Goal: Task Accomplishment & Management: Manage account settings

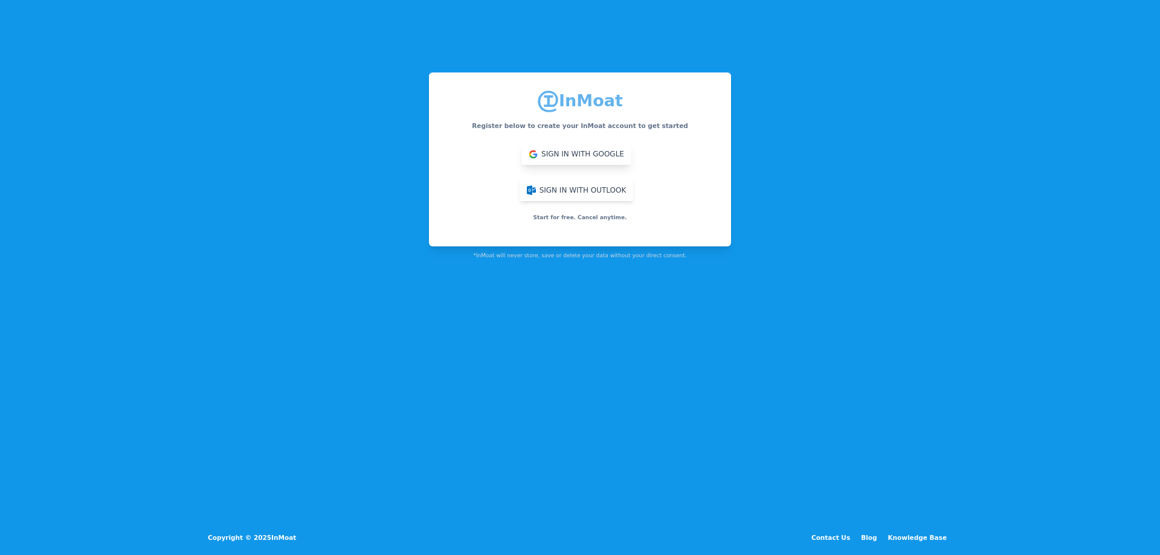
click at [557, 157] on button "Sign in with Google" at bounding box center [577, 154] width 110 height 22
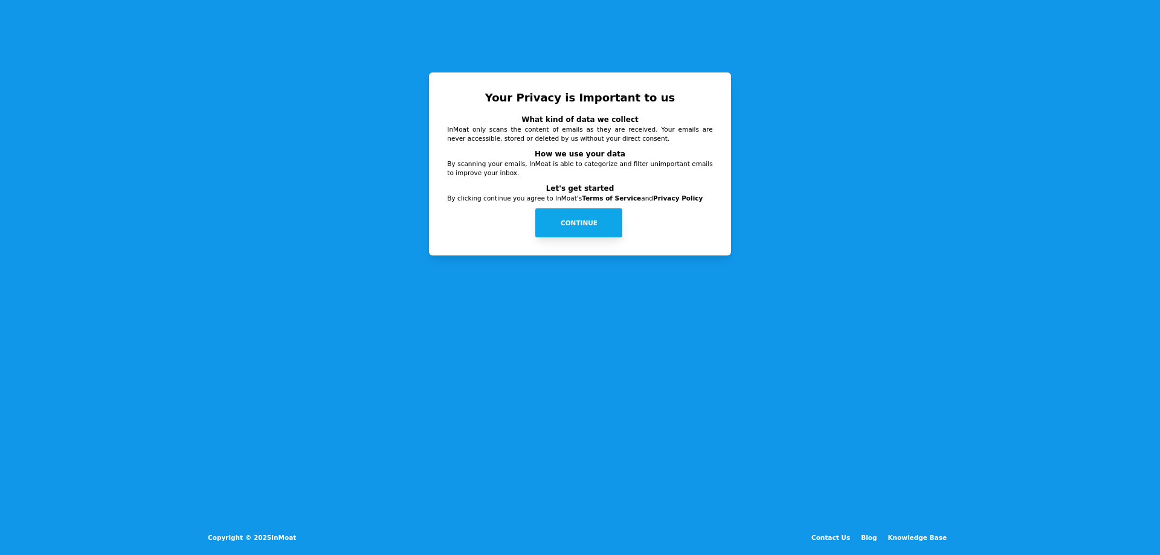
click at [575, 219] on button "Continue" at bounding box center [578, 223] width 87 height 29
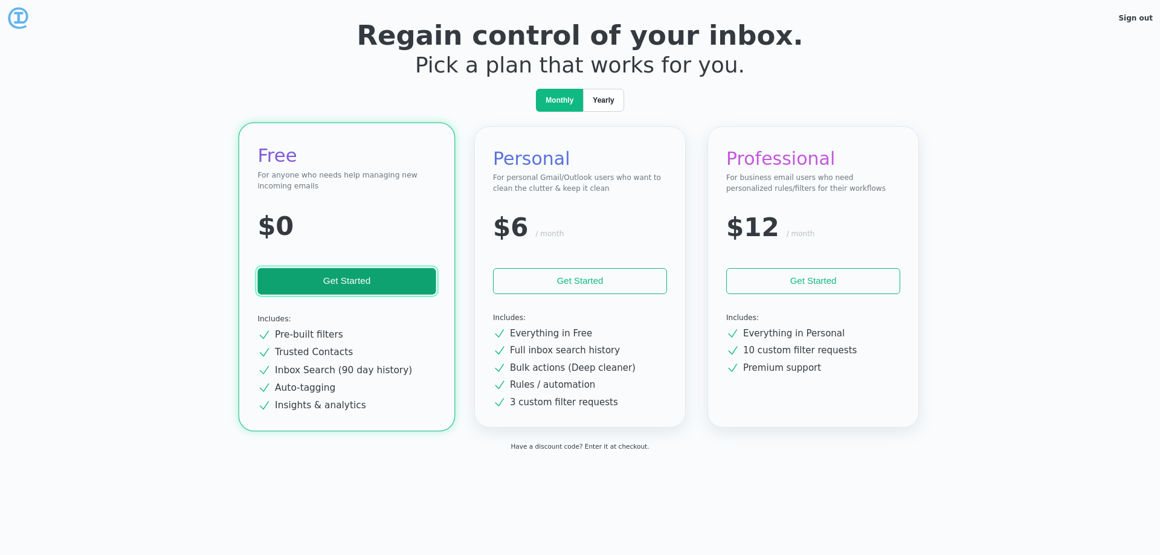
click at [322, 274] on button "Get Started" at bounding box center [346, 281] width 178 height 27
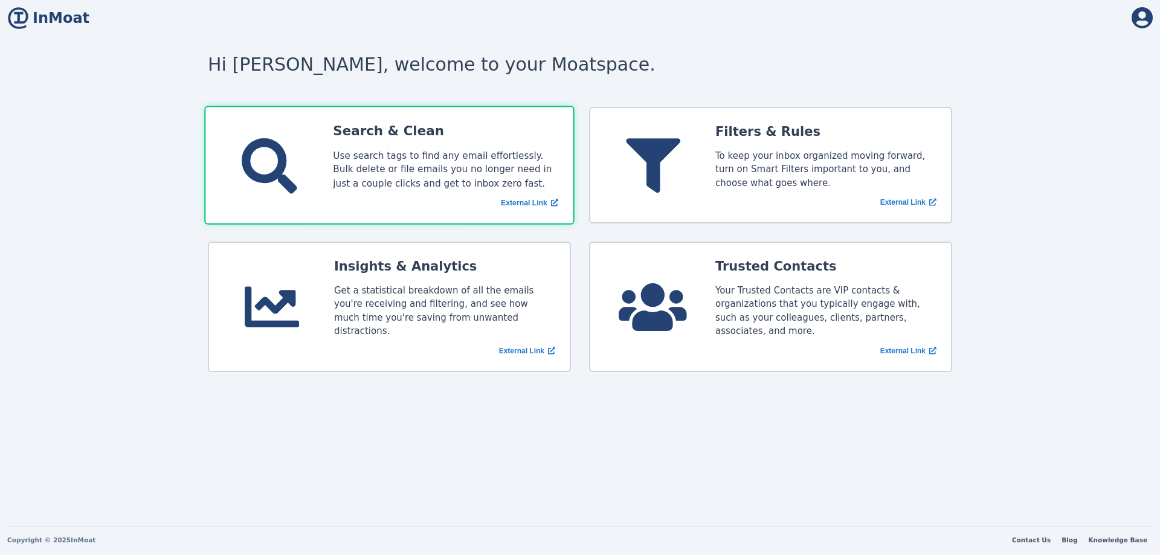
click at [426, 178] on div "Use search tags to find any email effortlessly. Bulk delete or file emails you …" at bounding box center [445, 170] width 225 height 42
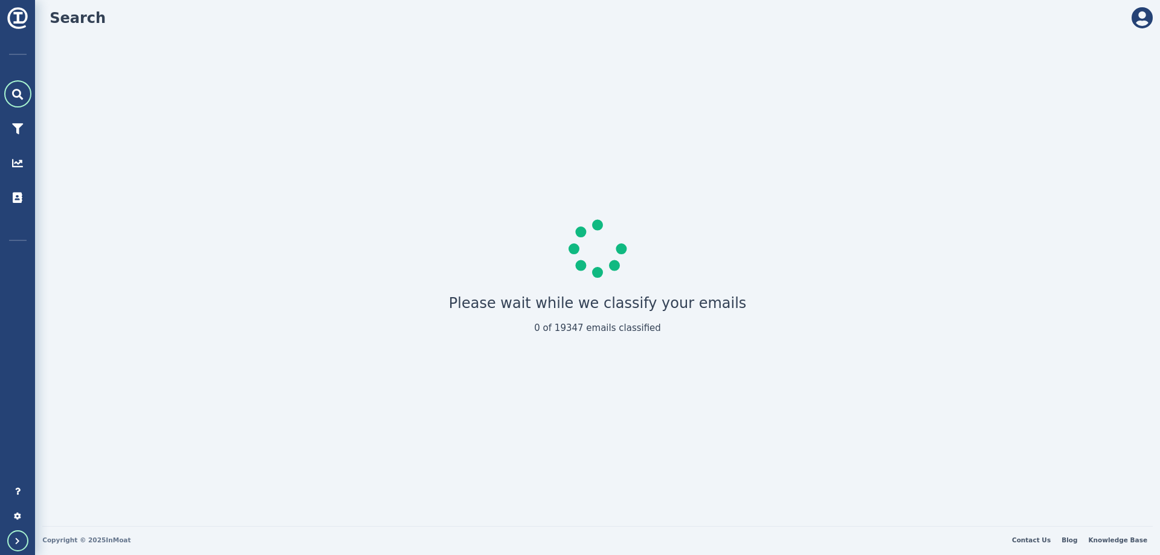
click at [20, 544] on div at bounding box center [17, 541] width 21 height 21
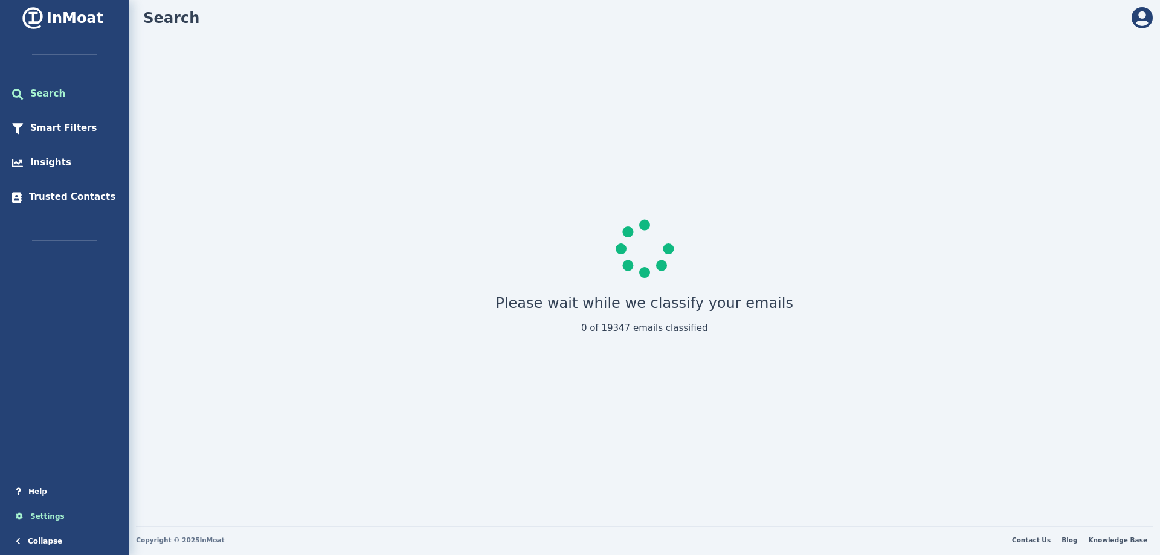
click at [44, 519] on div "Settings" at bounding box center [44, 516] width 42 height 11
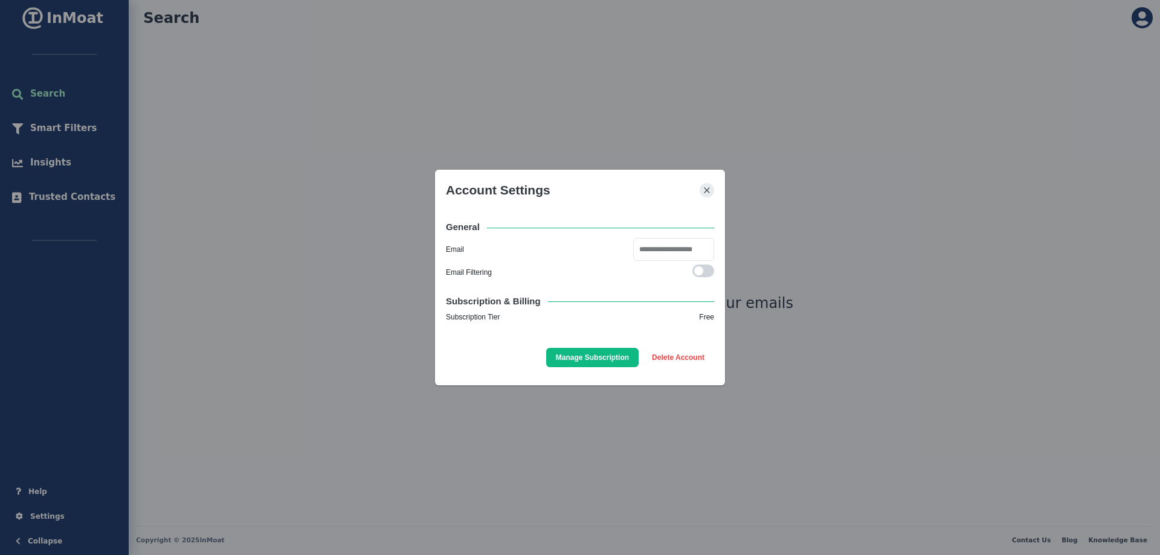
click at [710, 193] on icon "Close" at bounding box center [707, 190] width 7 height 7
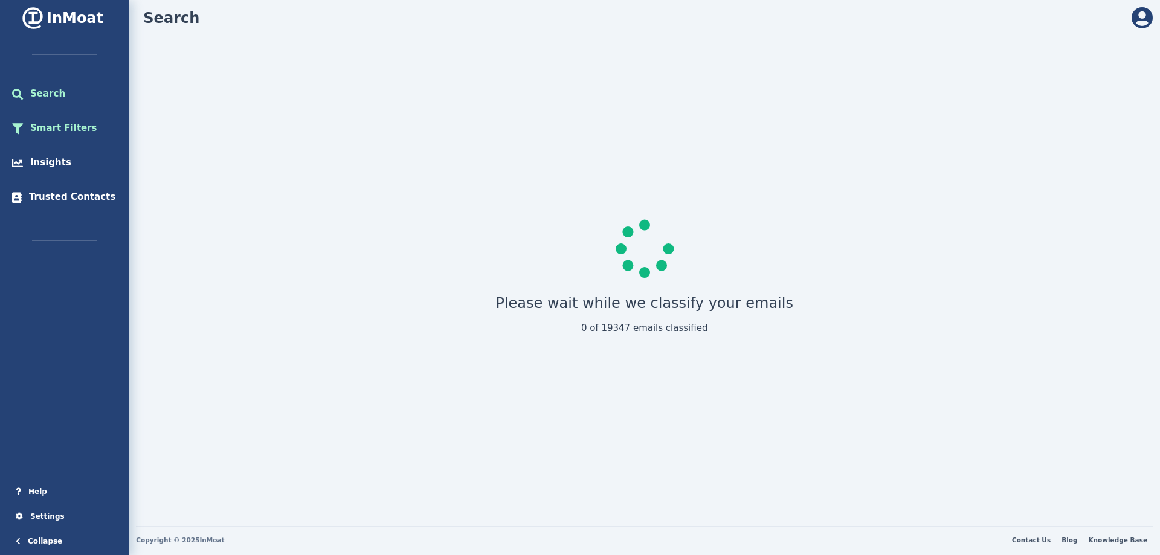
click at [54, 136] on div "Smart Filters" at bounding box center [75, 128] width 129 height 27
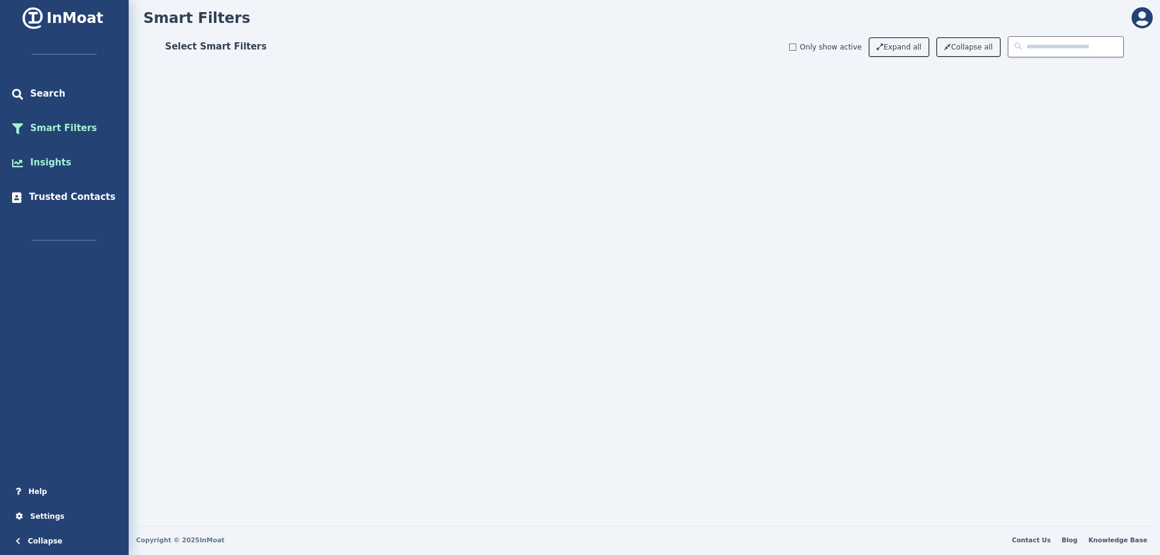
click at [47, 164] on div "Insights" at bounding box center [47, 163] width 48 height 14
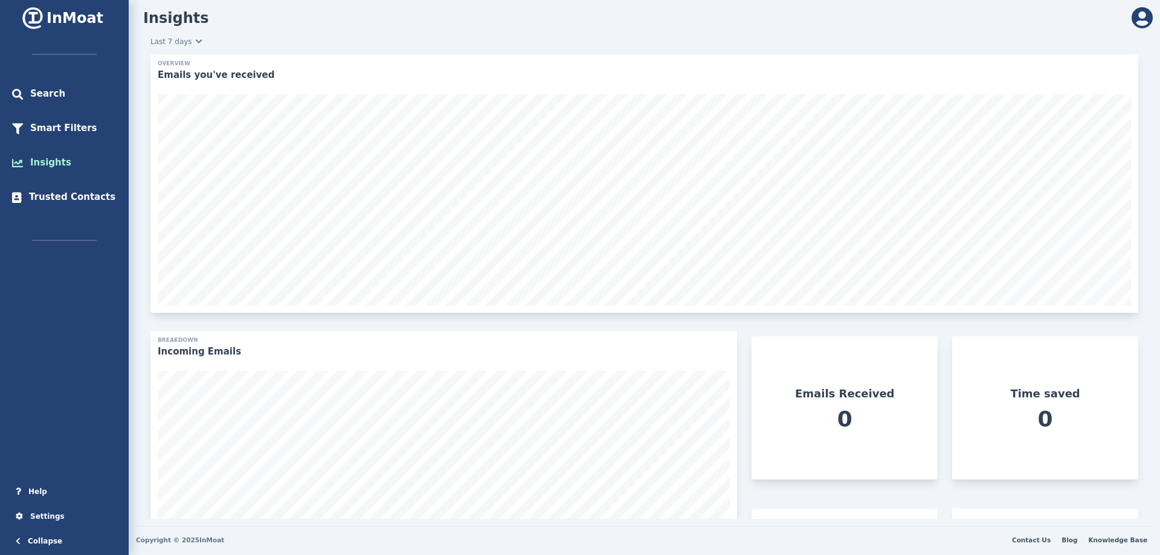
scroll to position [286, 573]
click at [1141, 25] on icon at bounding box center [1142, 18] width 21 height 22
click at [1095, 76] on link "Account Settings" at bounding box center [1109, 82] width 87 height 16
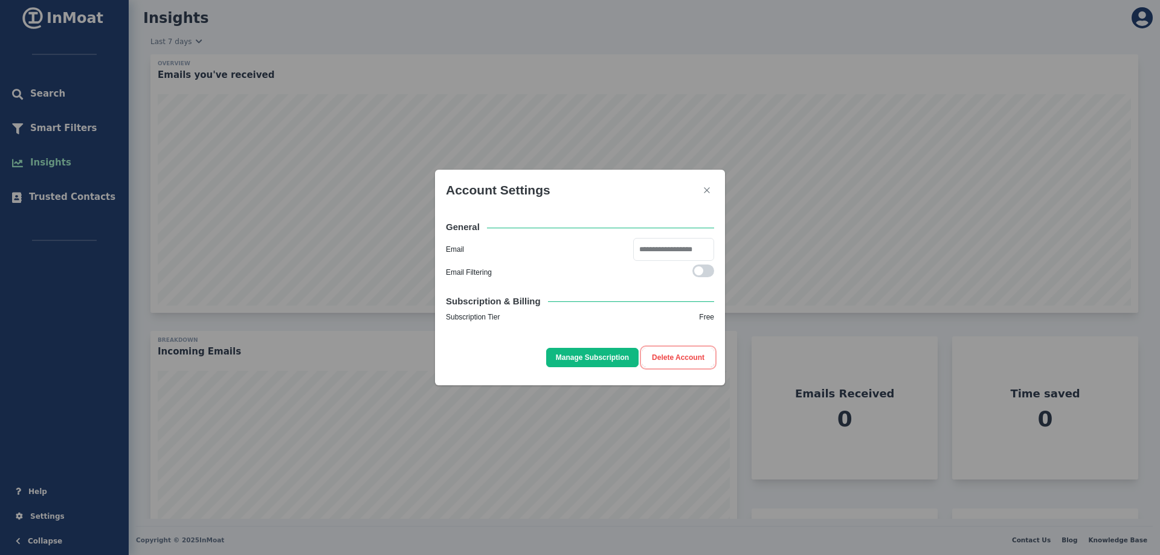
drag, startPoint x: 696, startPoint y: 357, endPoint x: 820, endPoint y: 268, distance: 152.5
click at [821, 268] on div "**********" at bounding box center [580, 277] width 1160 height 555
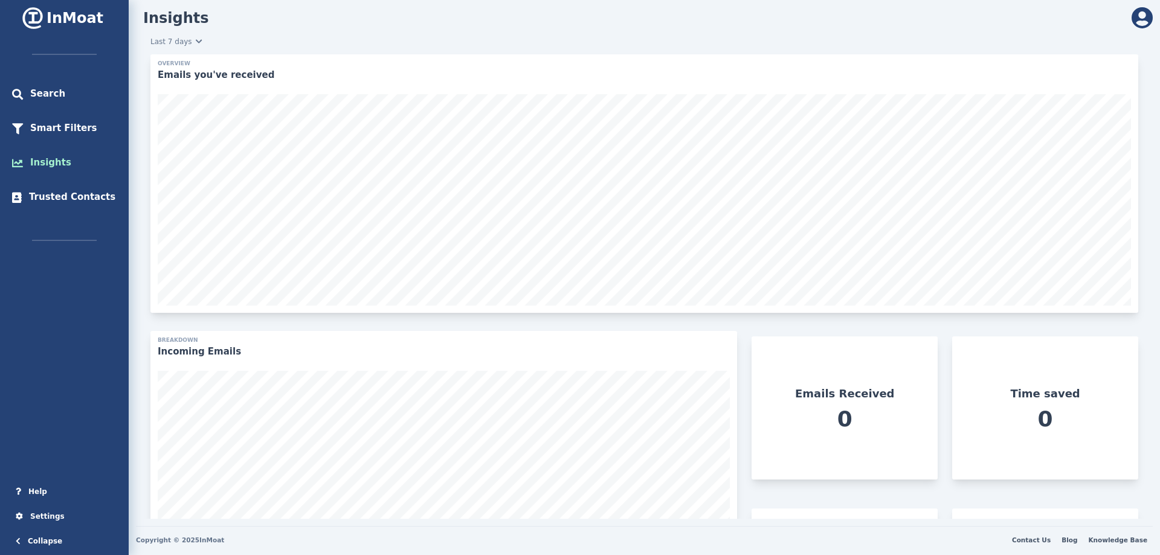
click at [1138, 16] on icon at bounding box center [1142, 18] width 21 height 22
